Goal: Find specific page/section: Find specific page/section

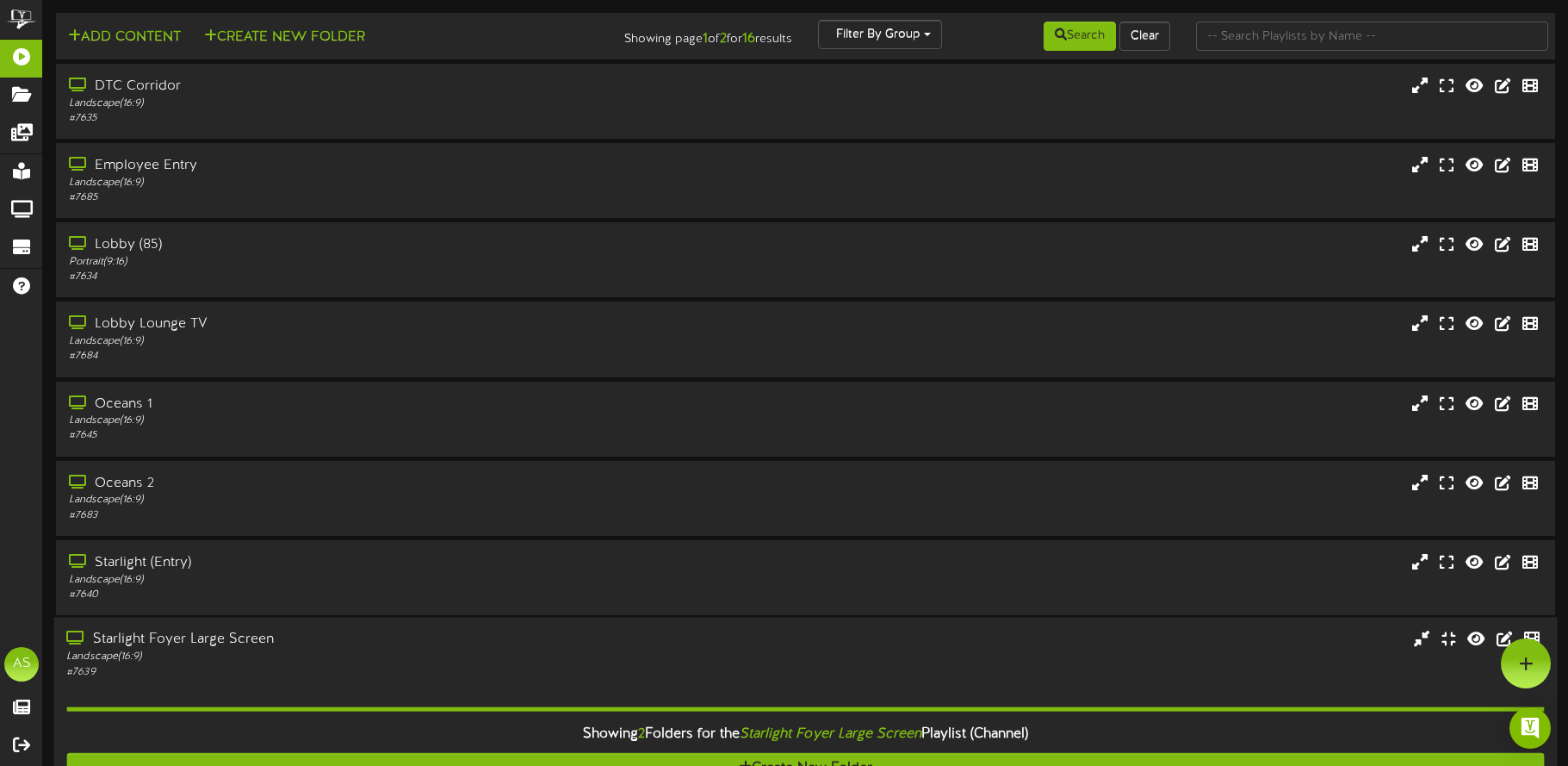
click at [283, 669] on div "# 7639" at bounding box center [366, 671] width 601 height 15
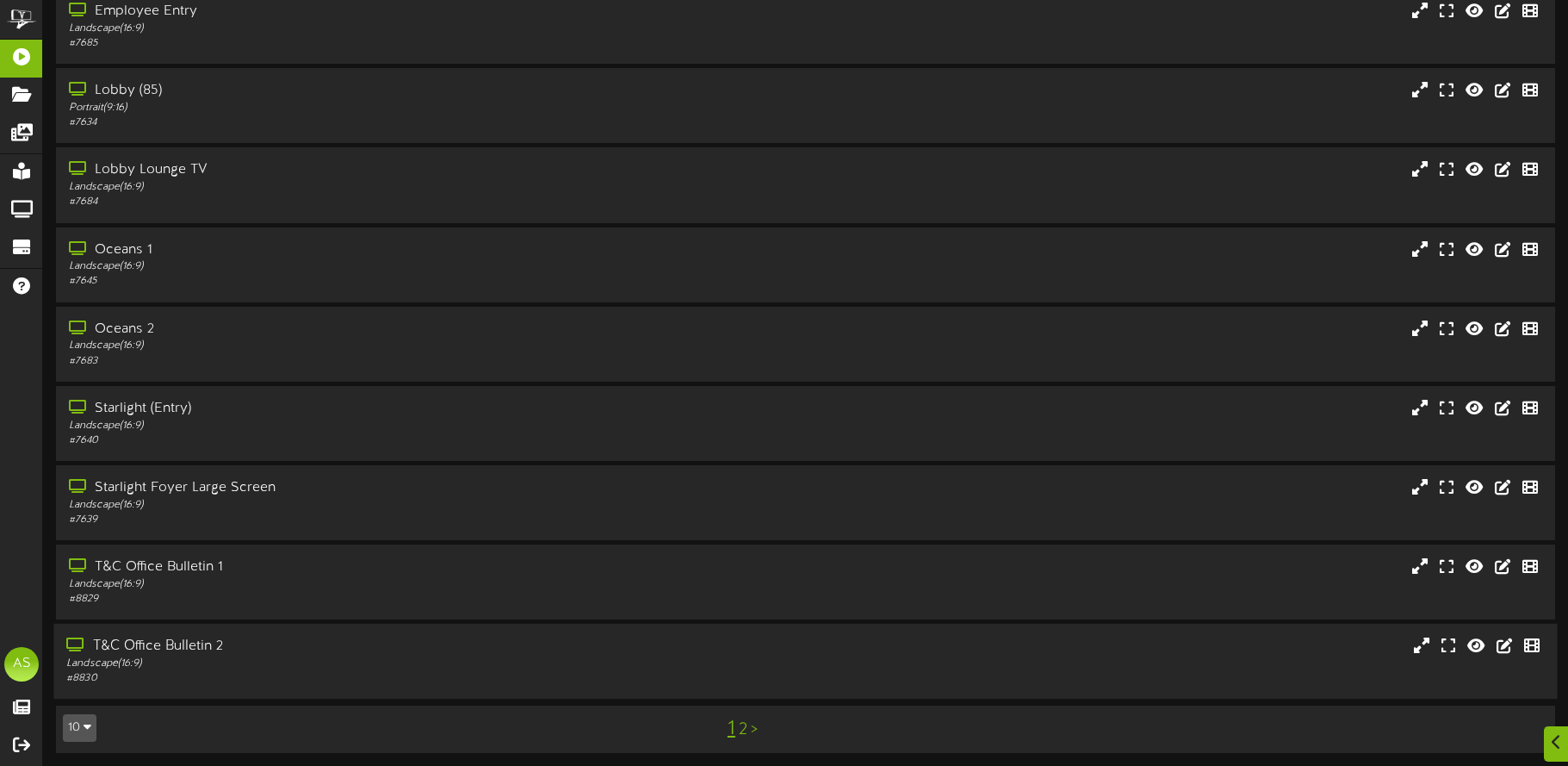
scroll to position [158, 0]
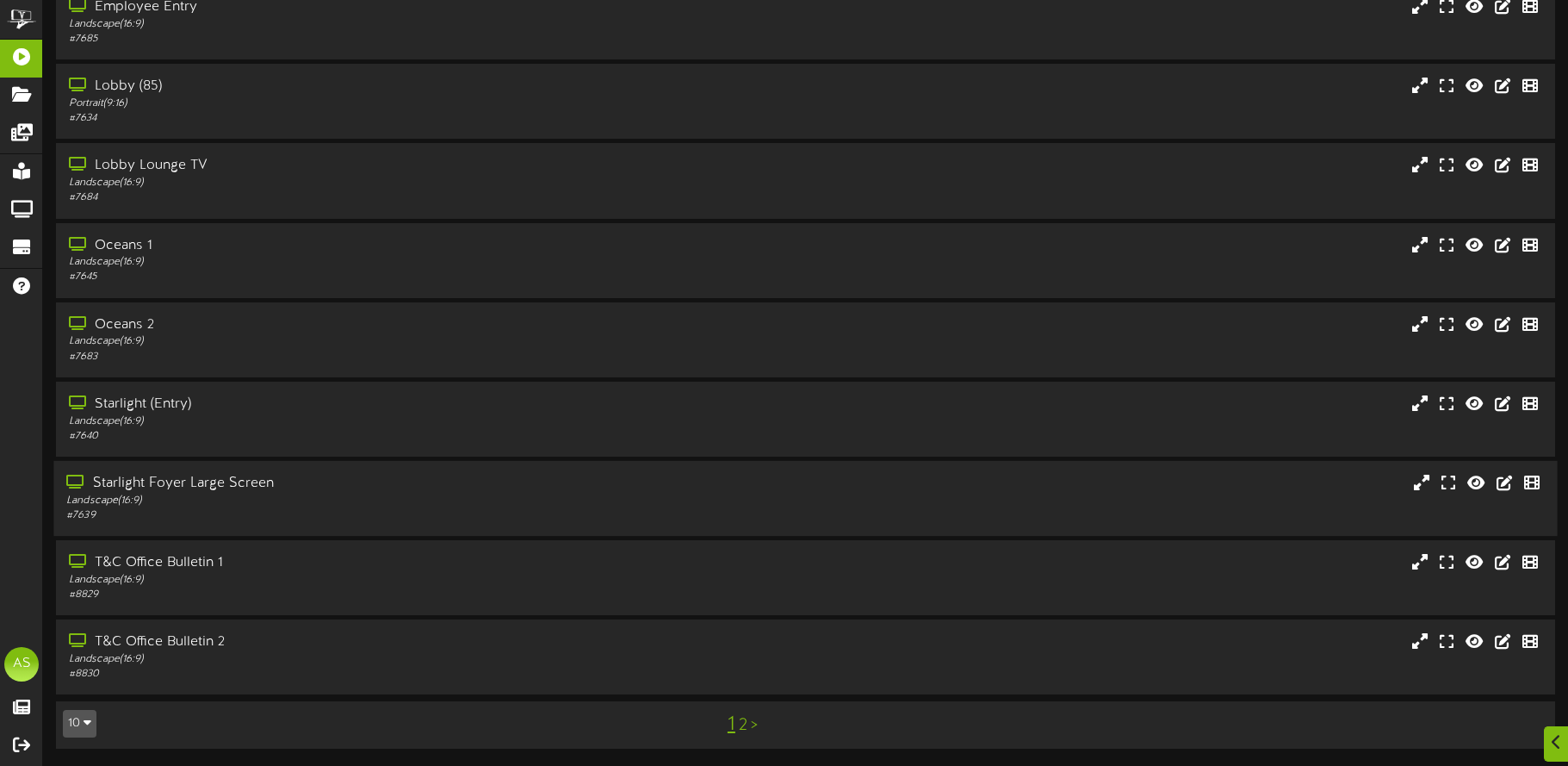
drag, startPoint x: 348, startPoint y: 505, endPoint x: 407, endPoint y: 517, distance: 60.2
click at [348, 504] on div "Landscape ( 16:9 )" at bounding box center [366, 500] width 601 height 15
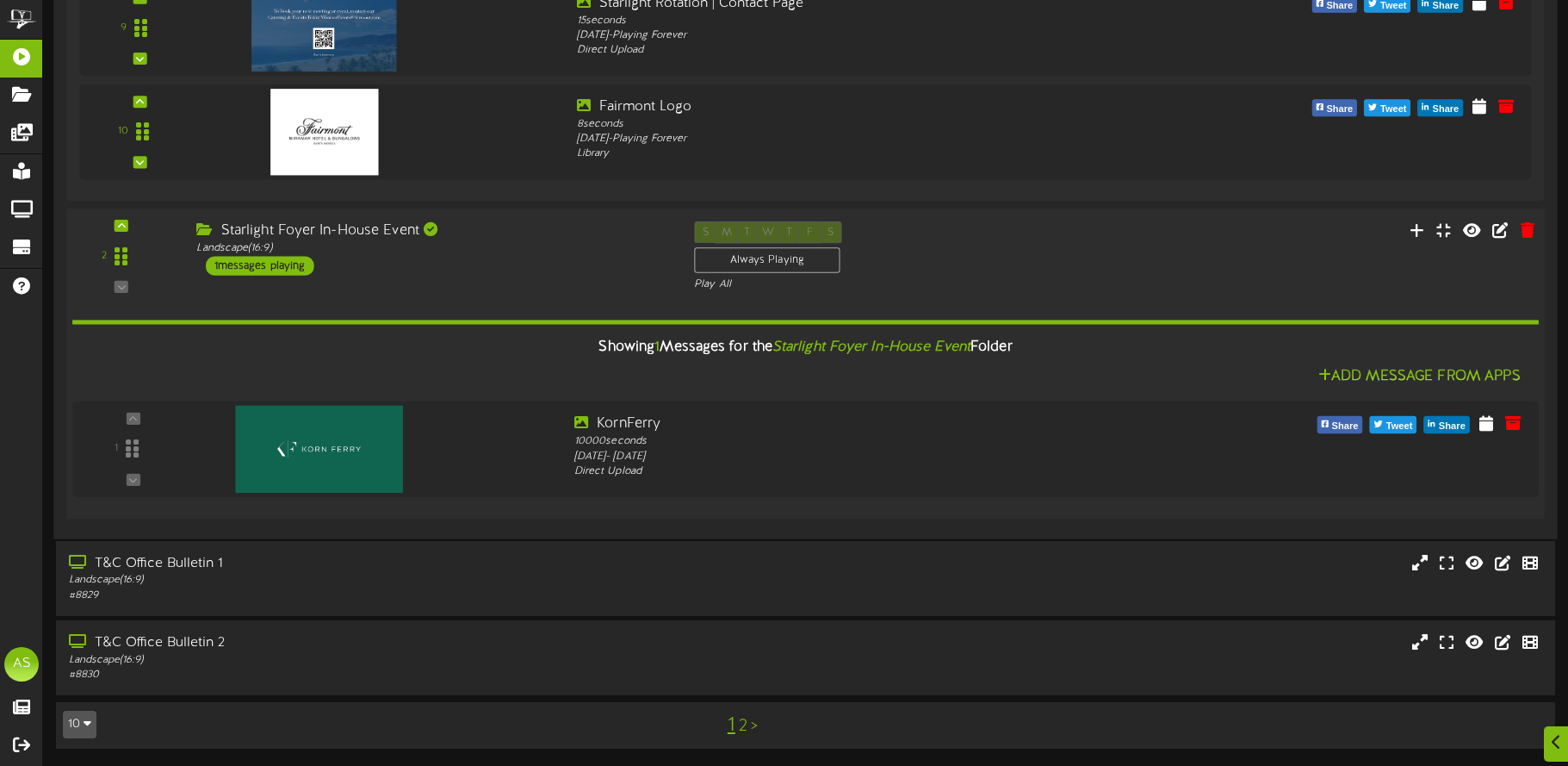
click at [437, 290] on div "2 ( 16:9" at bounding box center [806, 257] width 1492 height 70
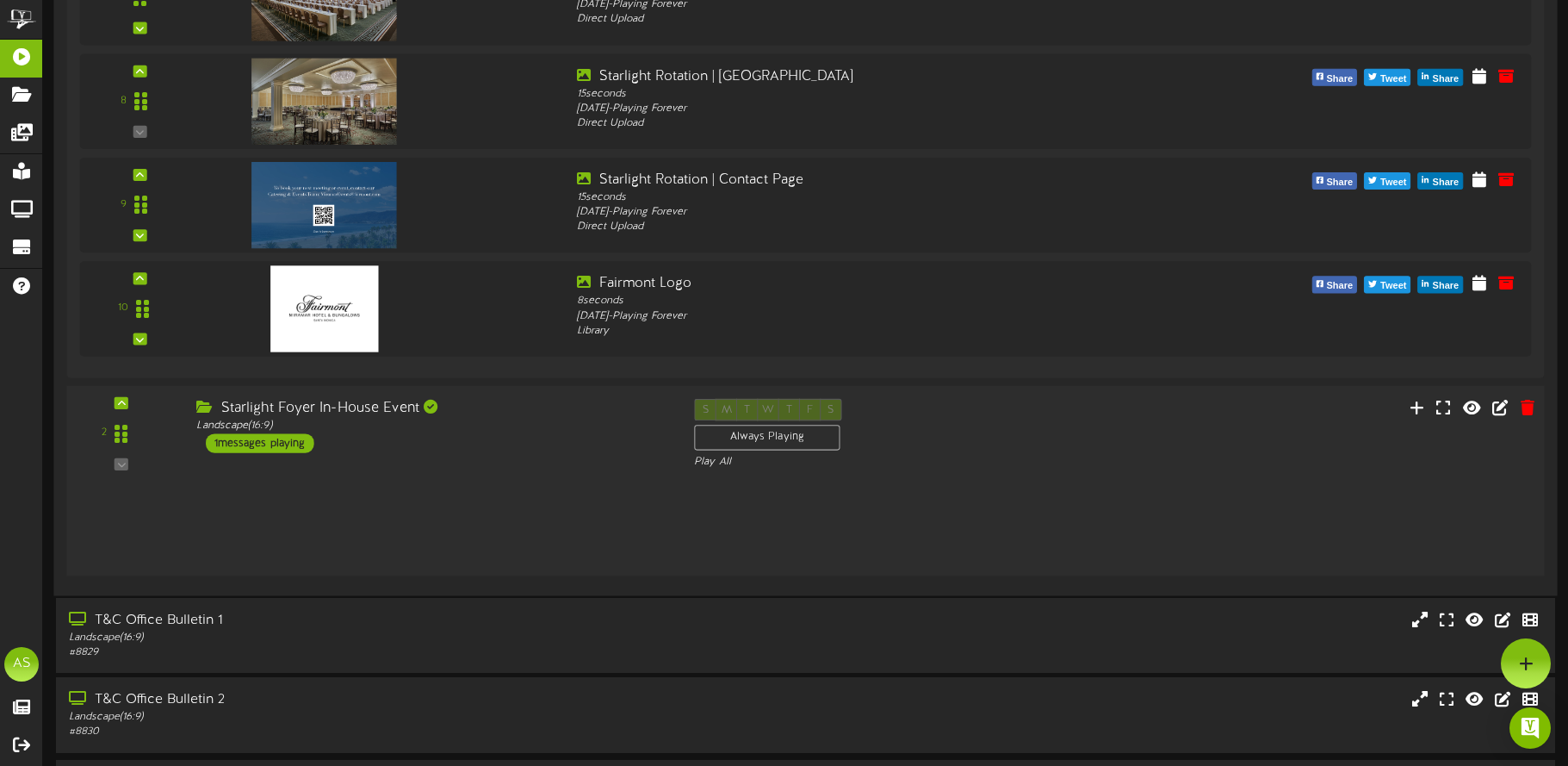
scroll to position [1419, 0]
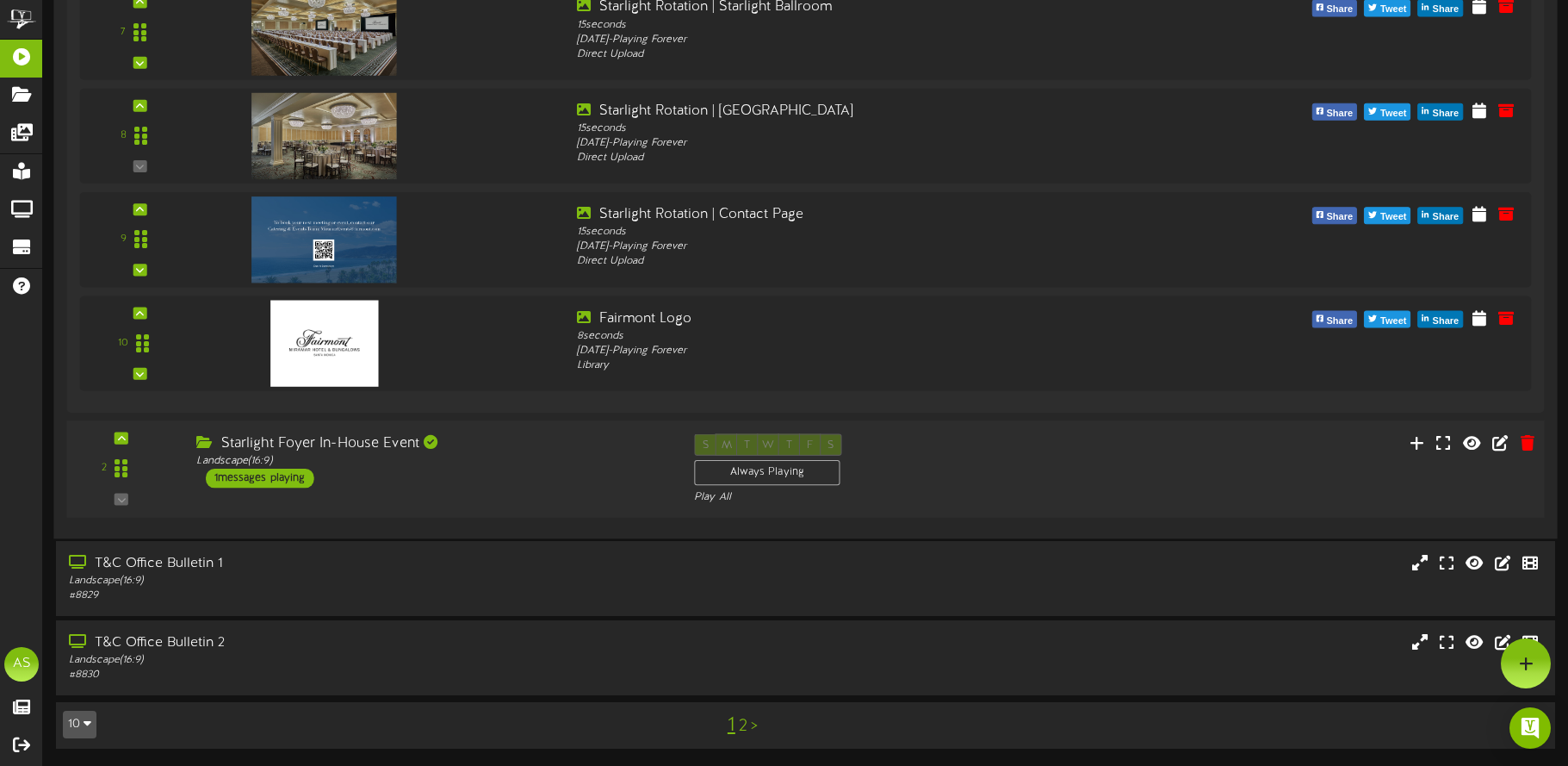
click at [387, 476] on div "Starlight Foyer In-House Event Landscape ( 16:9 ) 1 messages playing" at bounding box center [433, 461] width 498 height 55
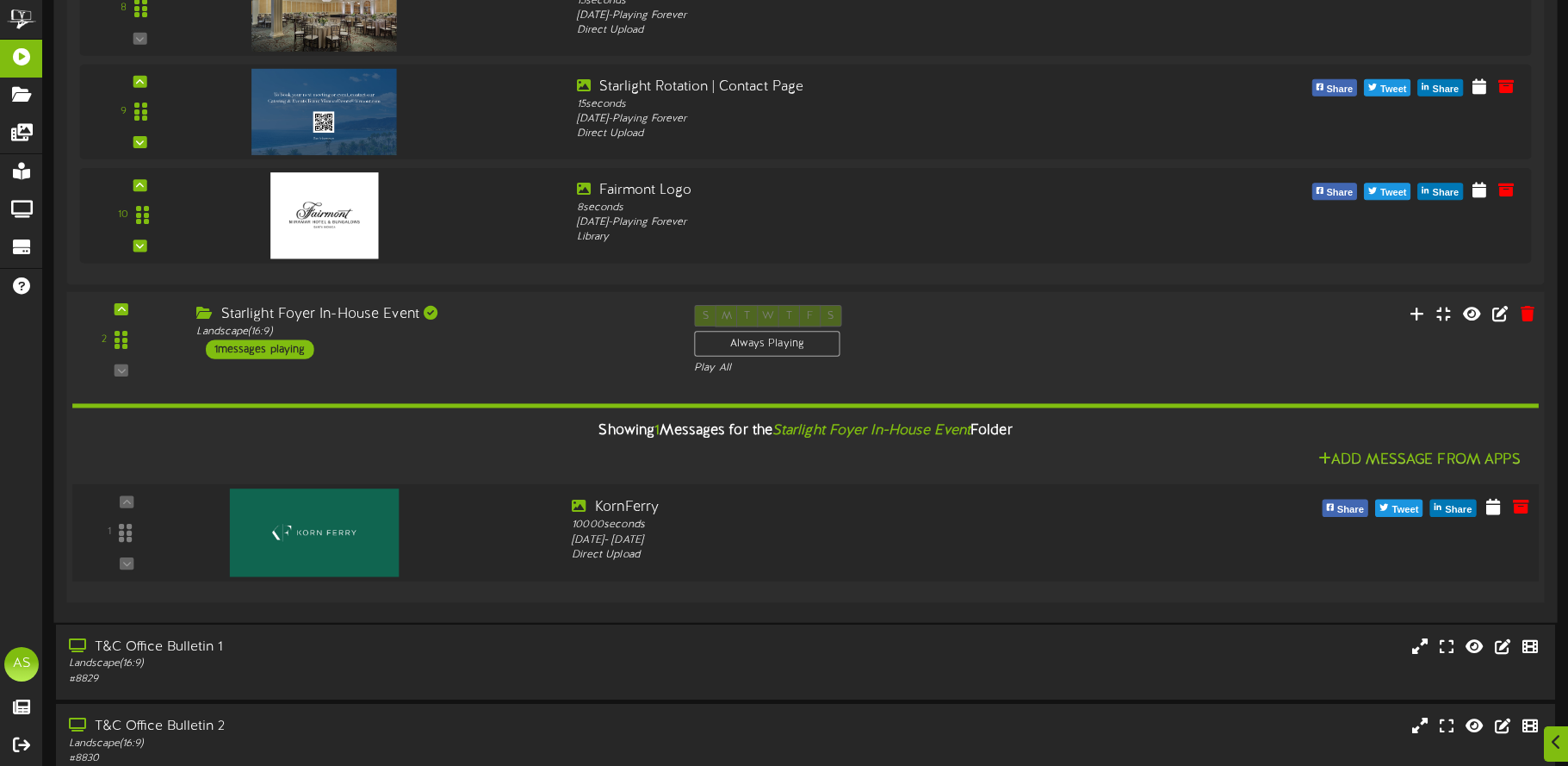
scroll to position [1591, 0]
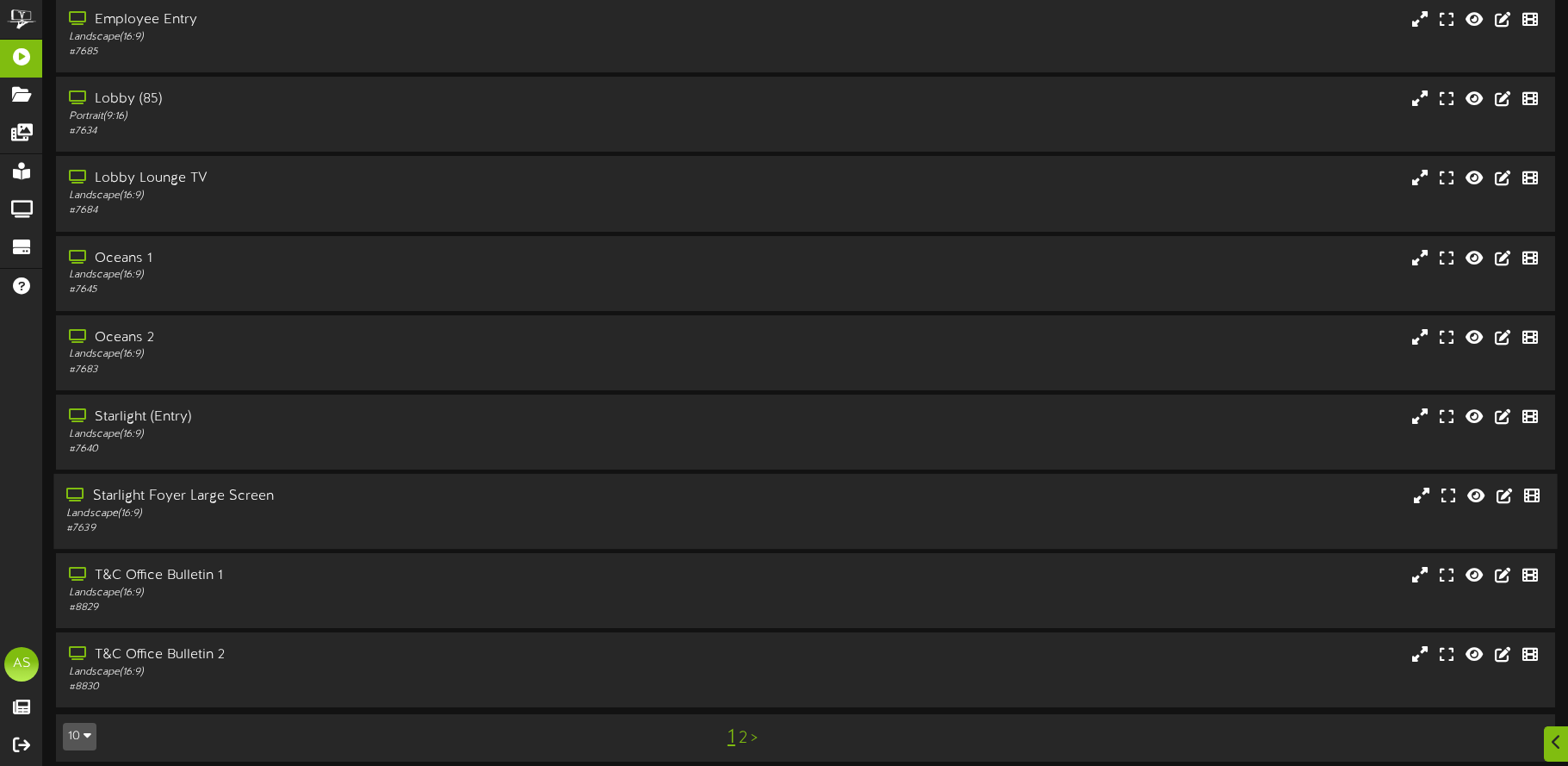
scroll to position [158, 0]
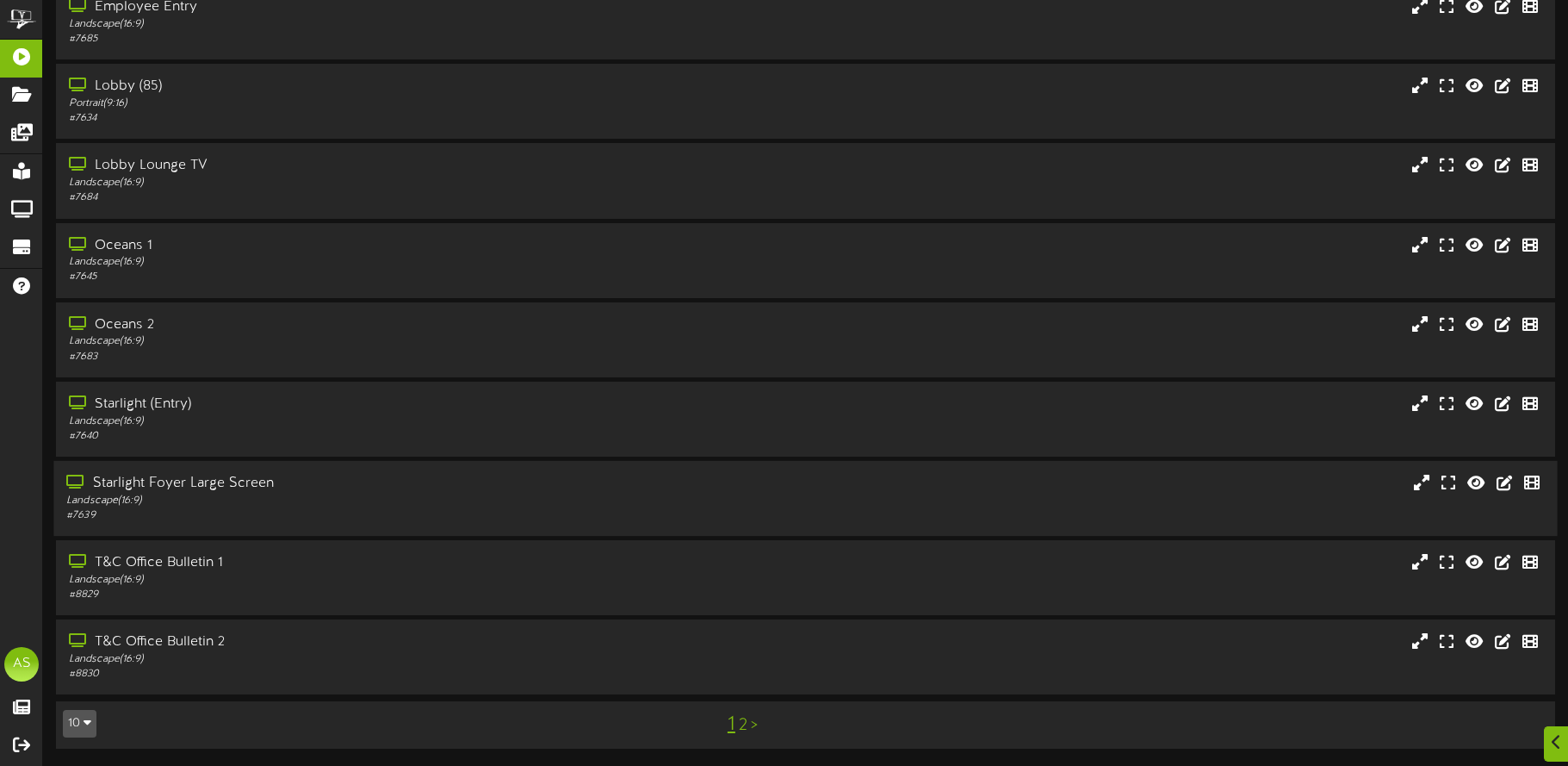
click at [351, 478] on div "Starlight Foyer Large Screen" at bounding box center [366, 484] width 601 height 20
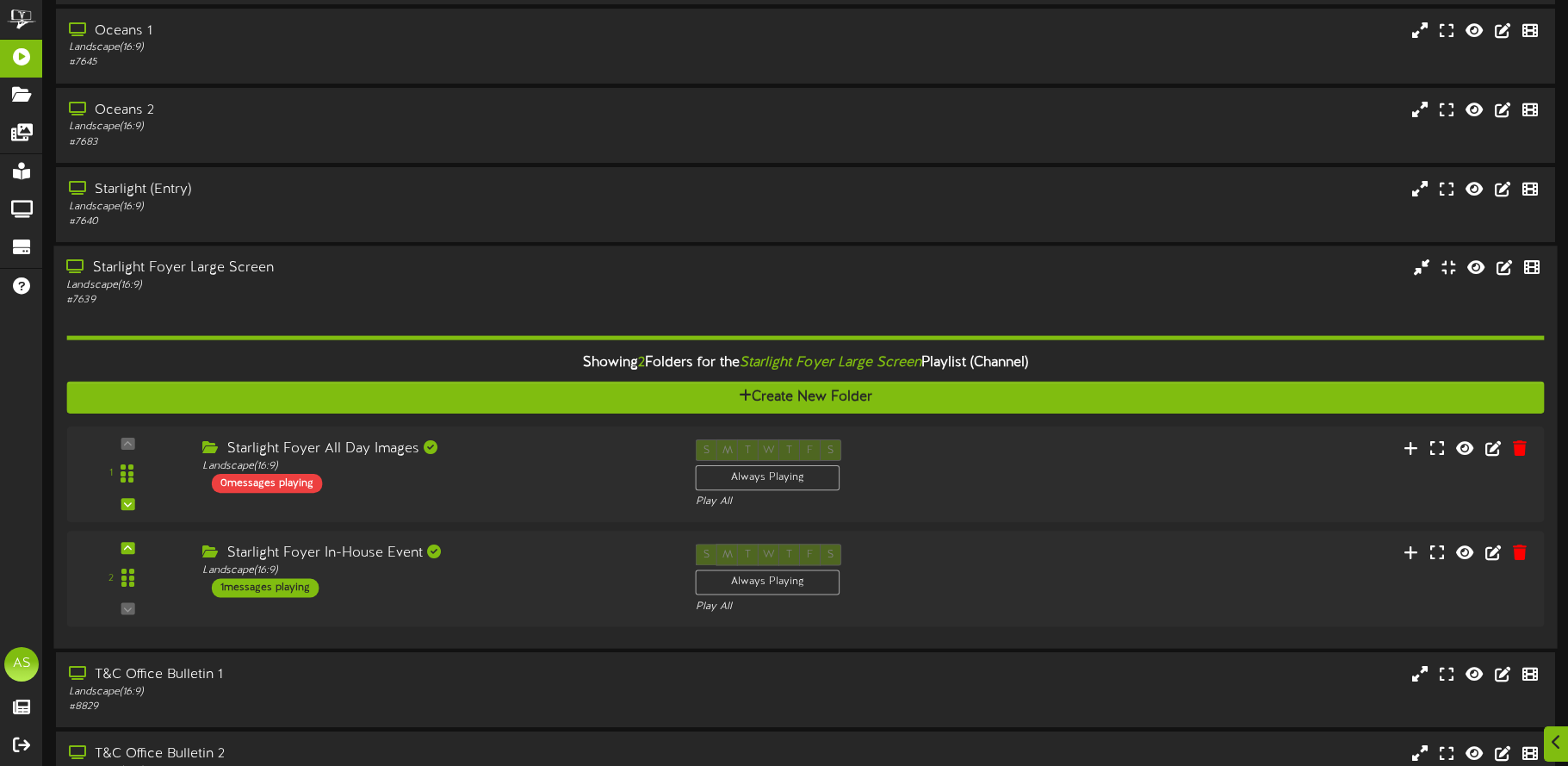
scroll to position [430, 0]
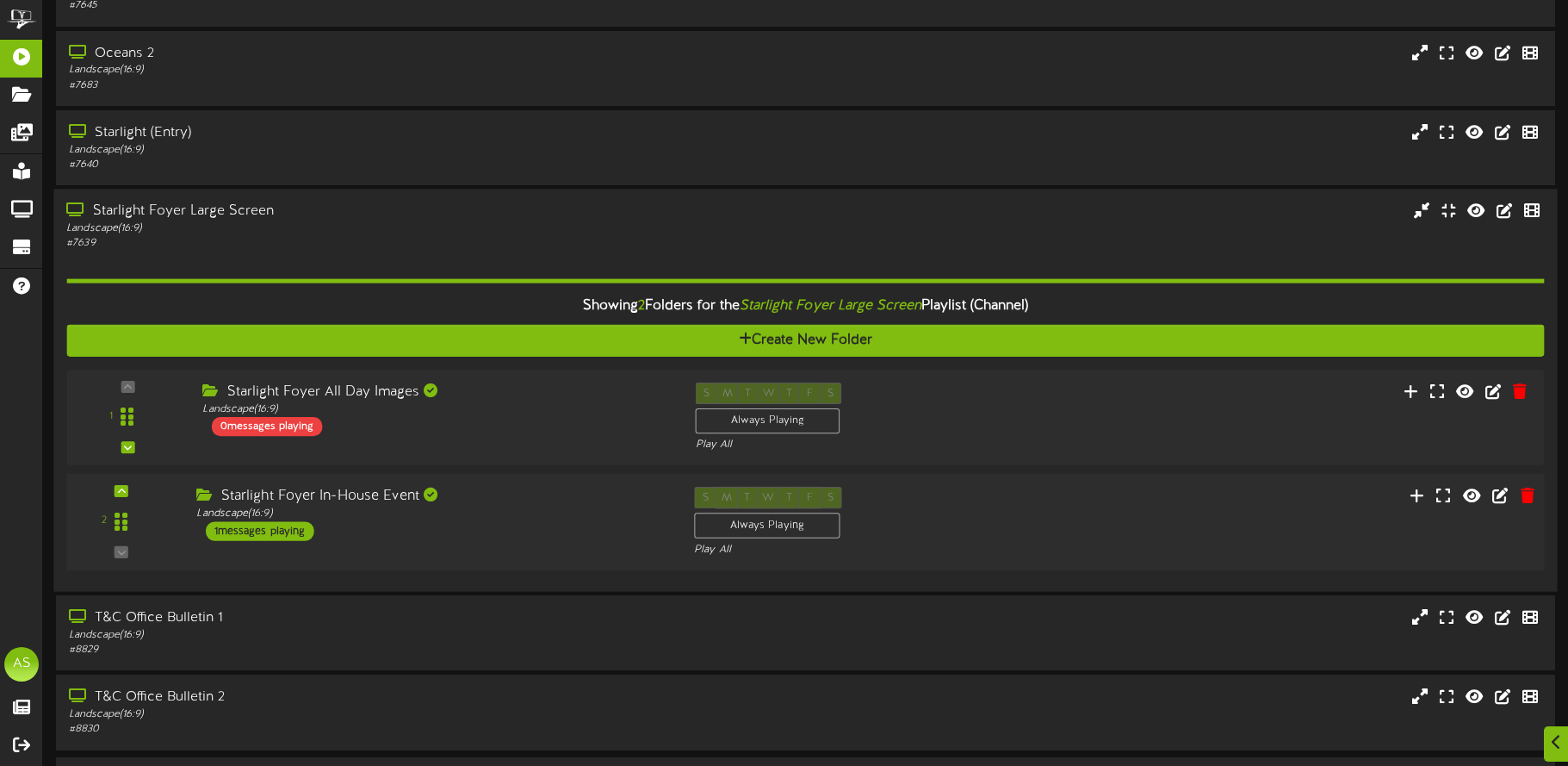
click at [504, 546] on div "2 ( 16:9" at bounding box center [806, 522] width 1492 height 70
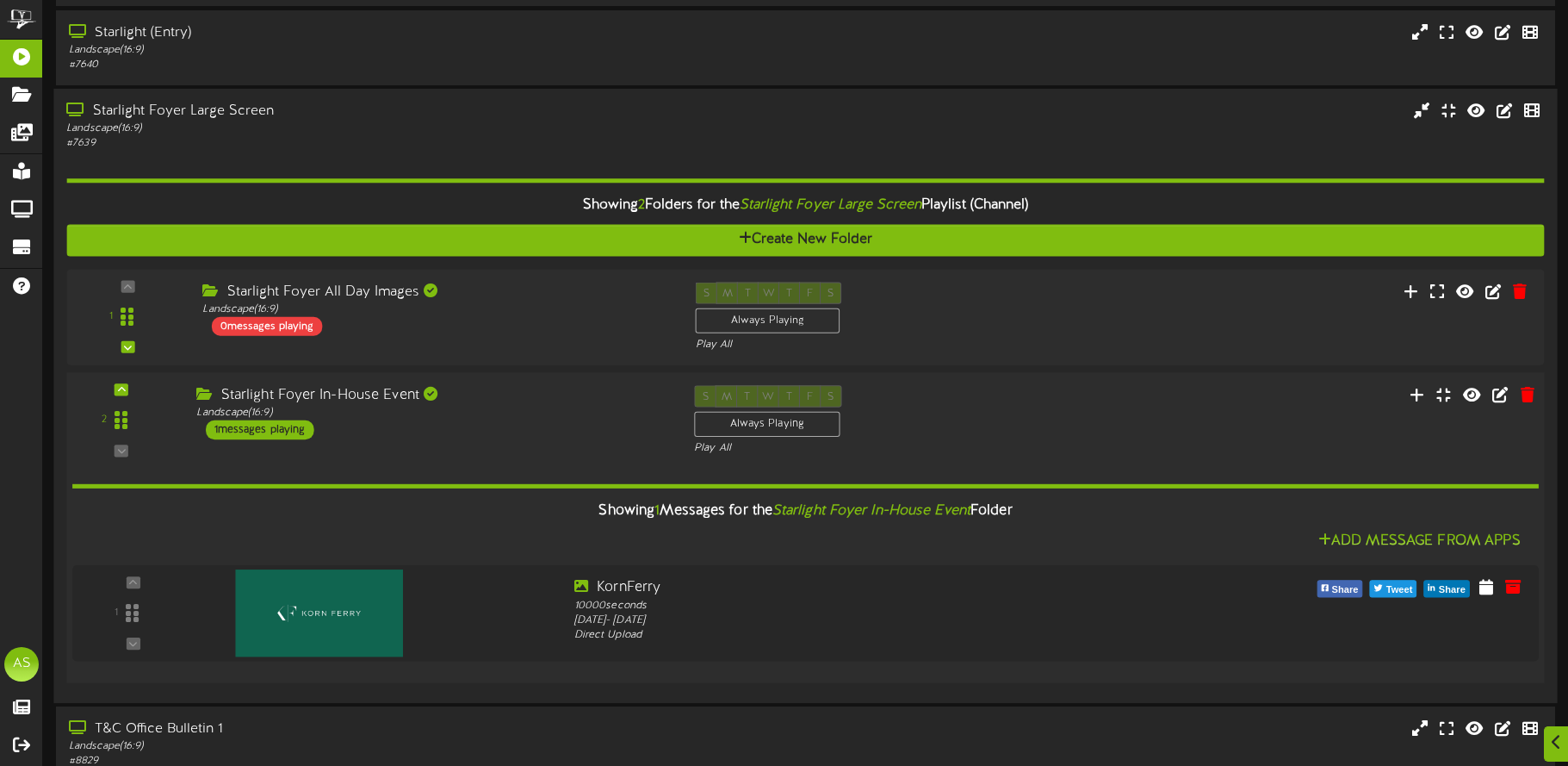
scroll to position [695, 0]
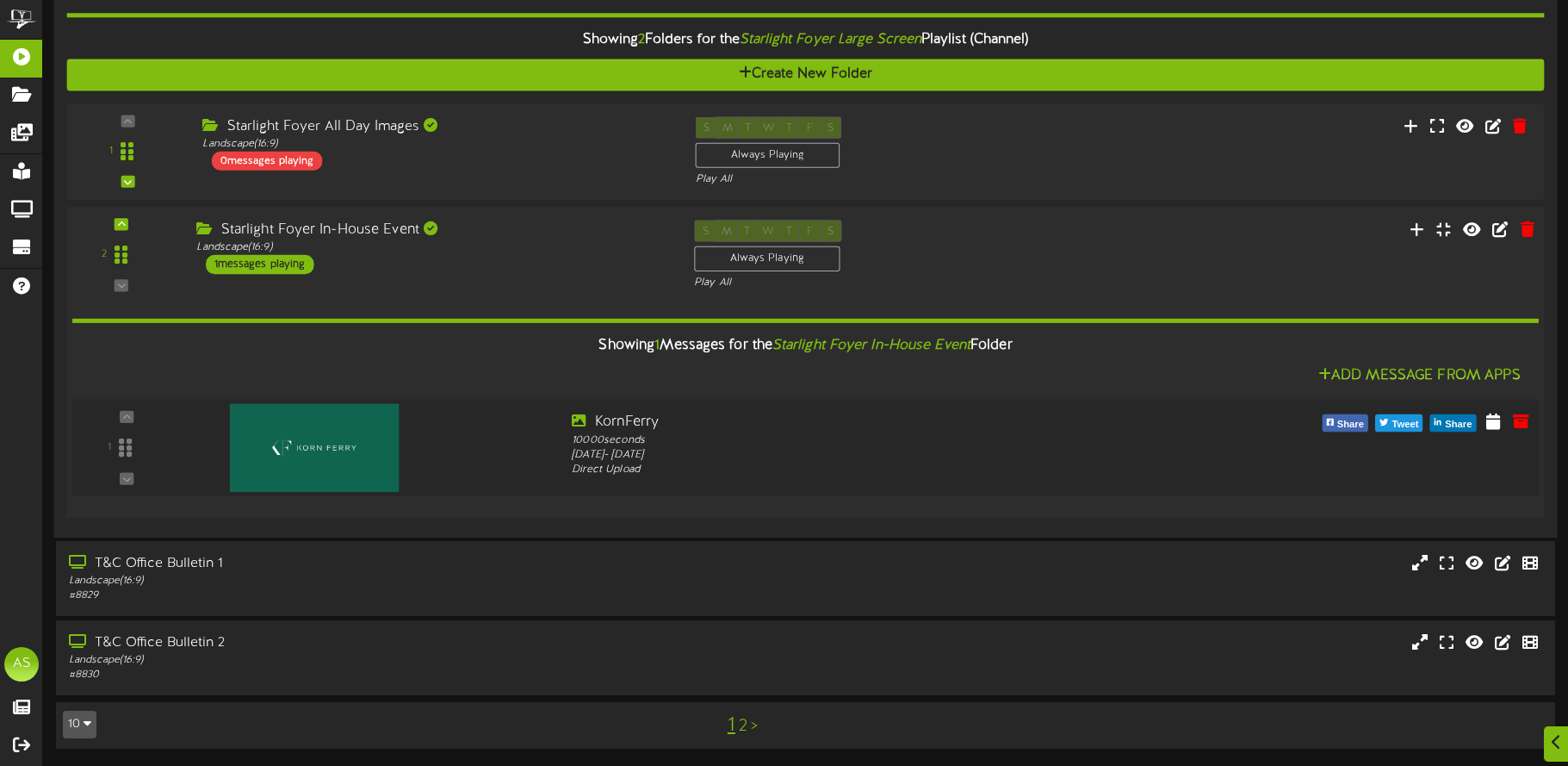
click at [346, 432] on img at bounding box center [314, 448] width 169 height 88
